Goal: Task Accomplishment & Management: Complete application form

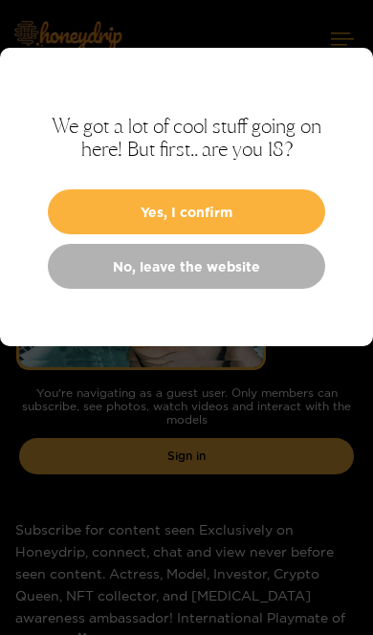
click at [234, 218] on button "Yes, I confirm" at bounding box center [186, 211] width 277 height 45
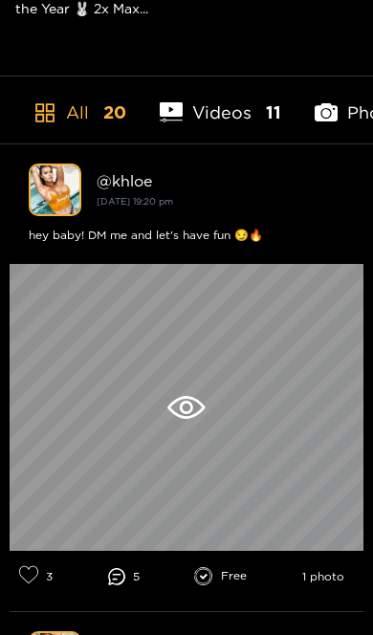
scroll to position [632, 0]
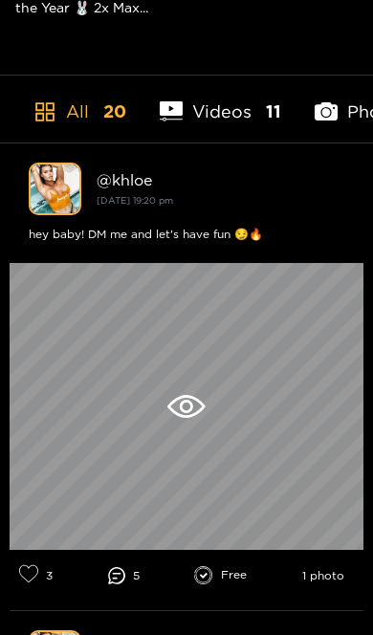
click at [200, 401] on icon at bounding box center [185, 406] width 37 height 23
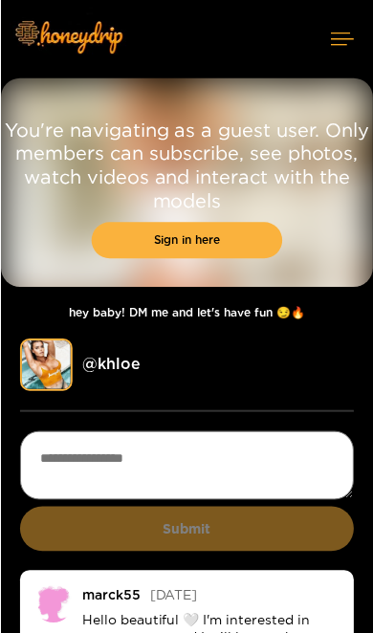
scroll to position [2, 0]
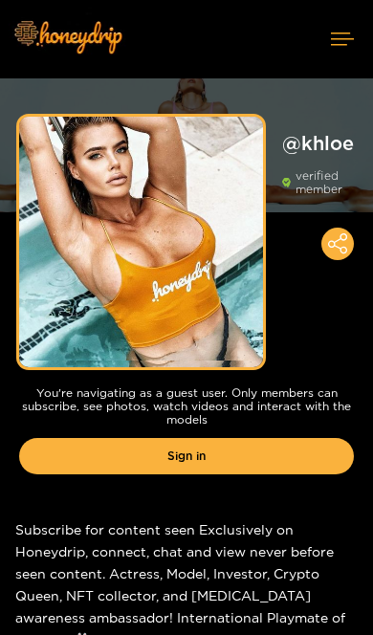
click at [337, 46] on button at bounding box center [342, 38] width 61 height 51
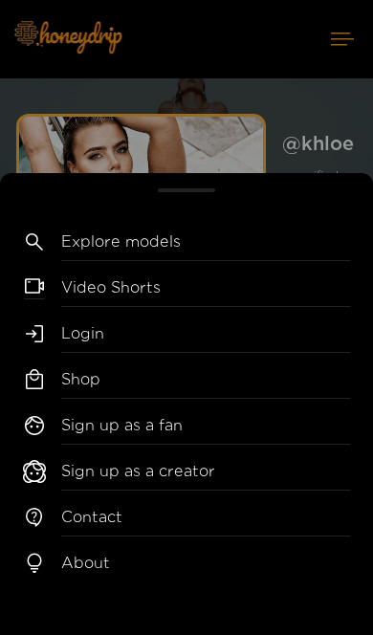
click at [176, 415] on link "Sign up as a fan" at bounding box center [205, 429] width 289 height 31
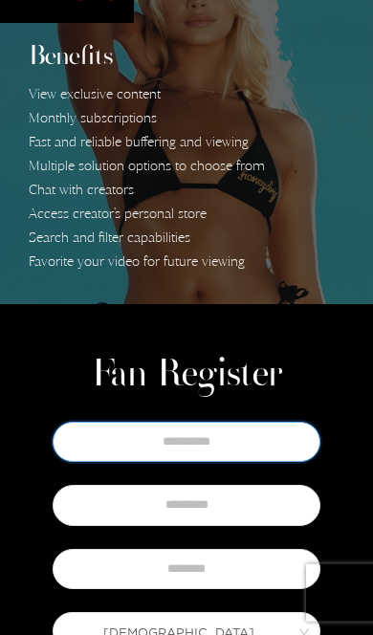
click at [164, 445] on input "text" at bounding box center [187, 441] width 268 height 40
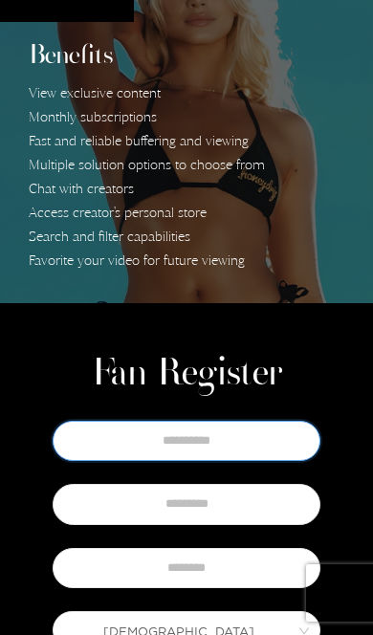
scroll to position [54, 0]
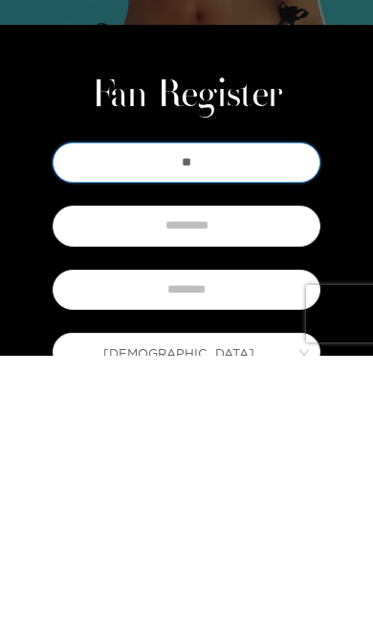
type input "*"
type input "****"
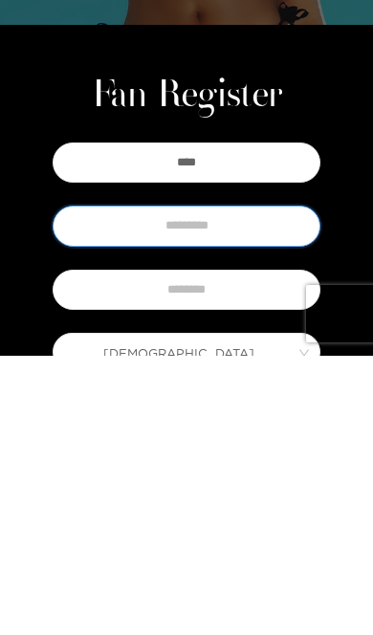
click at [261, 485] on input "text" at bounding box center [187, 505] width 268 height 40
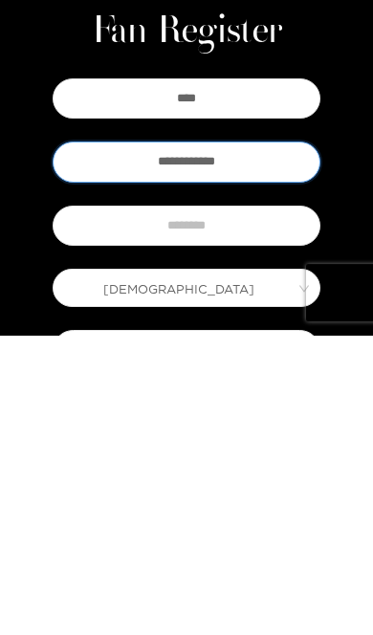
type input "**********"
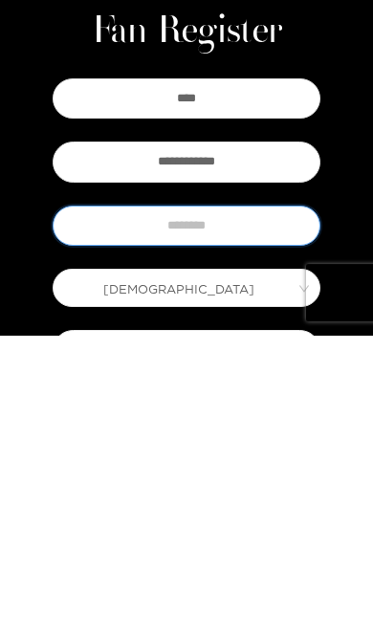
click at [269, 506] on input "text" at bounding box center [187, 526] width 268 height 40
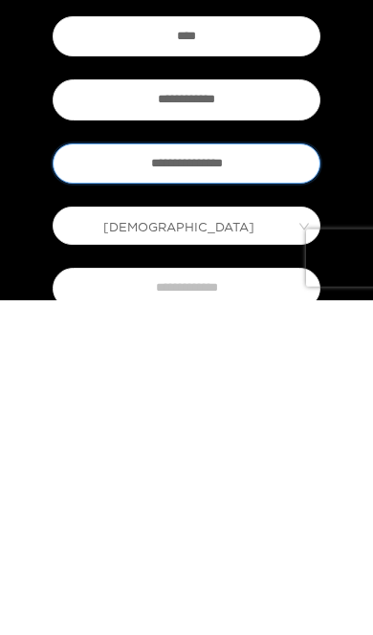
type input "**********"
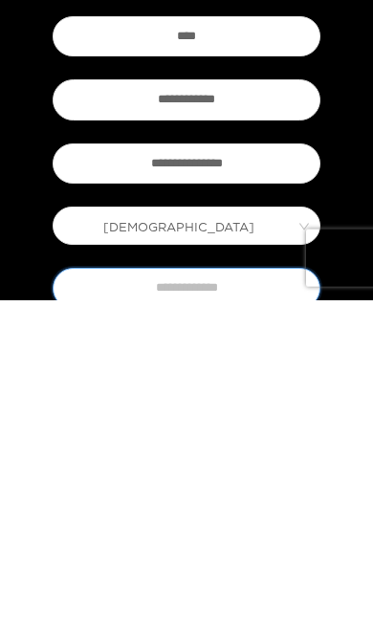
click at [255, 602] on input "text" at bounding box center [187, 622] width 268 height 40
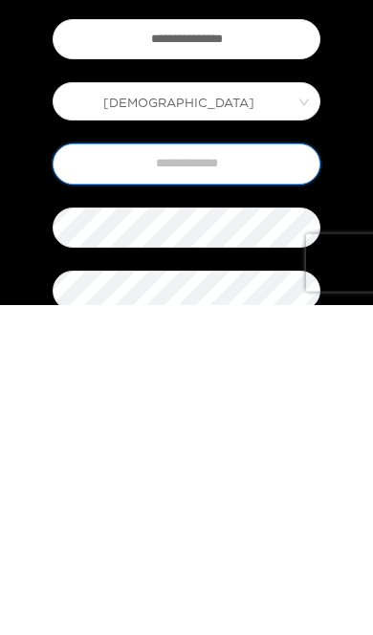
type input "**********"
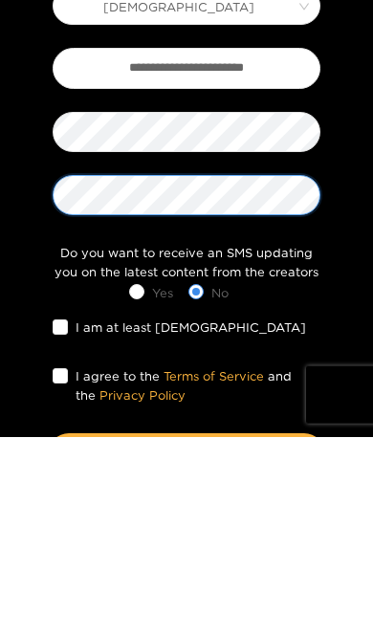
scroll to position [485, 0]
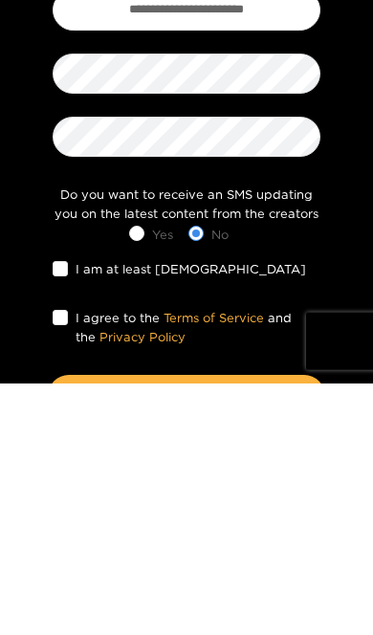
click at [52, 500] on div "I am at least [DEMOGRAPHIC_DATA]" at bounding box center [186, 520] width 277 height 40
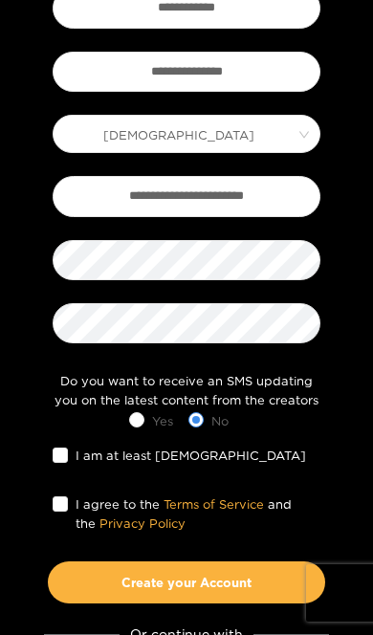
click at [55, 459] on span at bounding box center [60, 454] width 15 height 15
click at [262, 579] on button "Create your Account" at bounding box center [186, 582] width 277 height 42
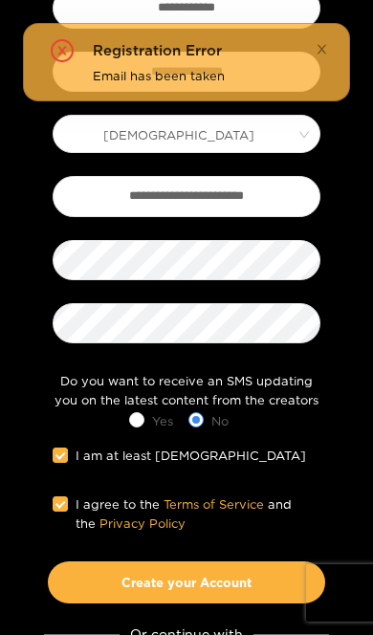
click at [124, 576] on button "Create your Account" at bounding box center [186, 582] width 277 height 42
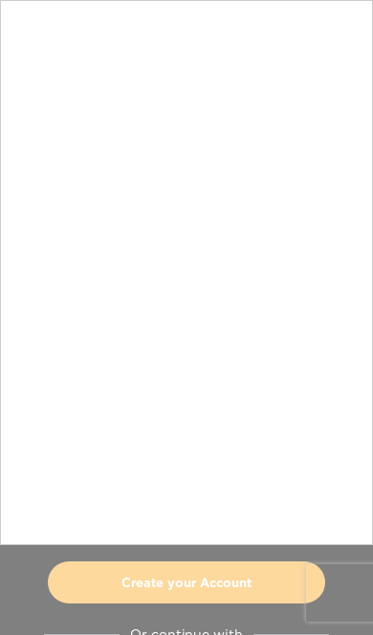
click at [245, 581] on div at bounding box center [186, 317] width 373 height 635
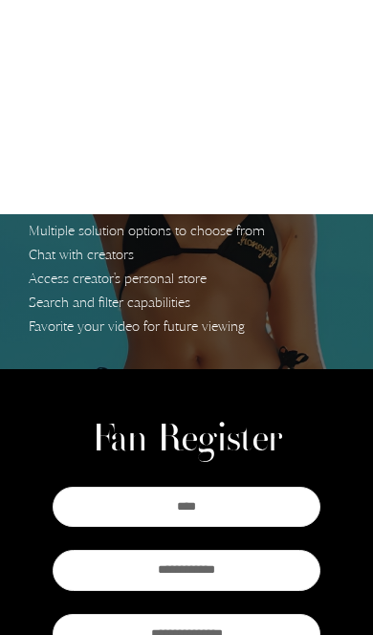
scroll to position [0, 0]
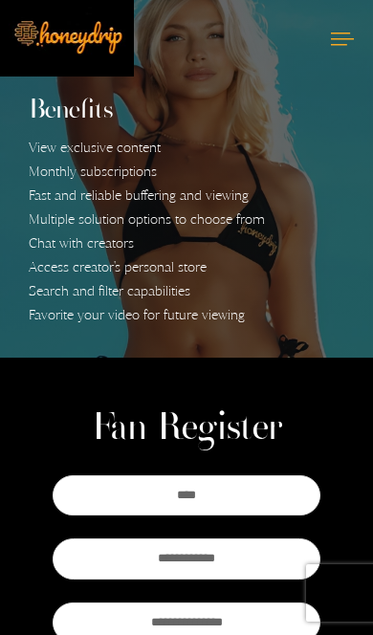
click at [337, 40] on icon at bounding box center [342, 38] width 23 height 12
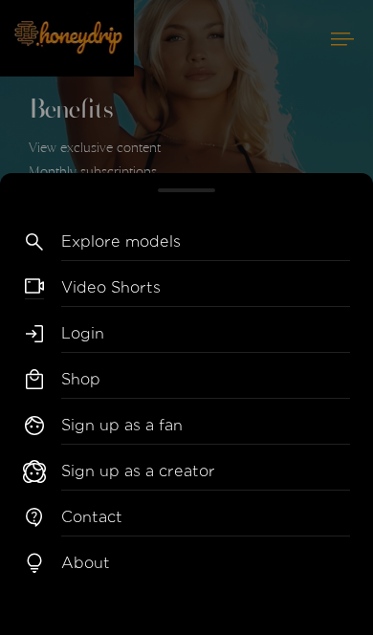
click at [149, 336] on link "Login" at bounding box center [205, 337] width 289 height 31
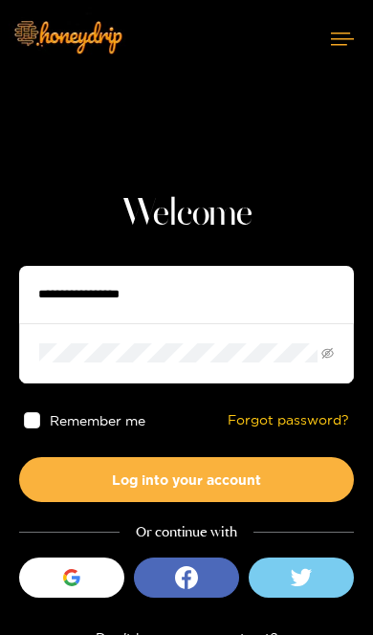
click at [273, 424] on link "Forgot password?" at bounding box center [287, 420] width 121 height 16
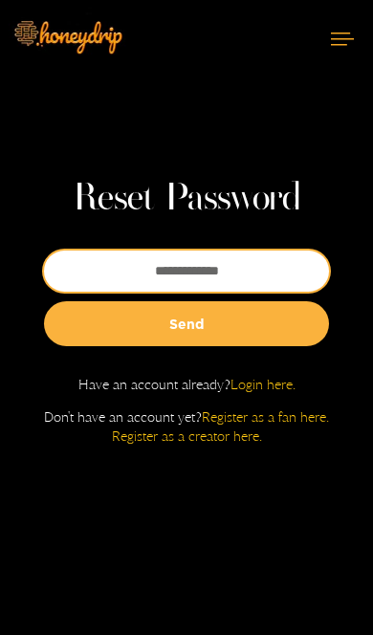
click at [254, 291] on input "email" at bounding box center [186, 270] width 285 height 41
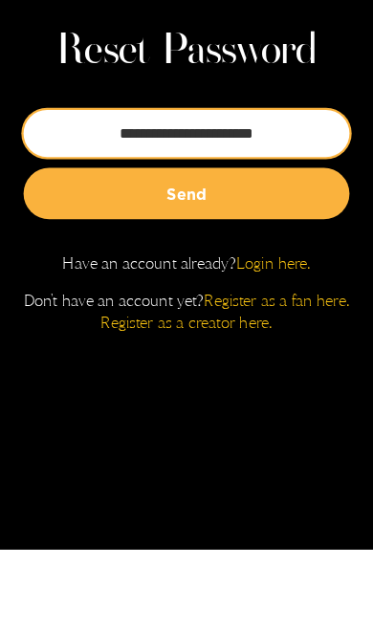
type input "**********"
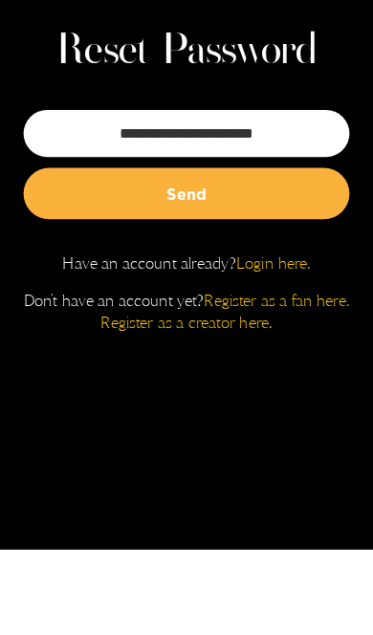
click at [240, 301] on button "Send" at bounding box center [186, 323] width 285 height 45
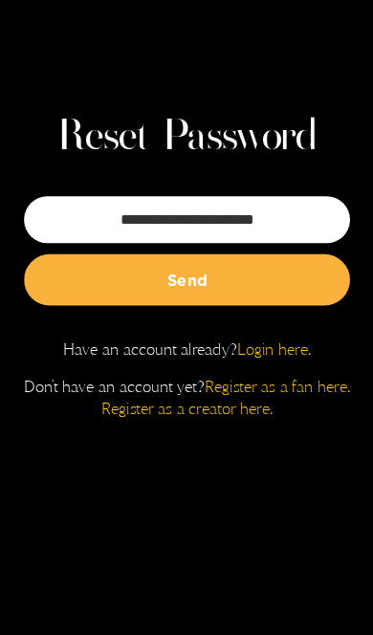
click at [65, 301] on button "Send" at bounding box center [186, 323] width 285 height 45
click at [206, 301] on button "Send" at bounding box center [186, 323] width 285 height 45
